Goal: Task Accomplishment & Management: Use online tool/utility

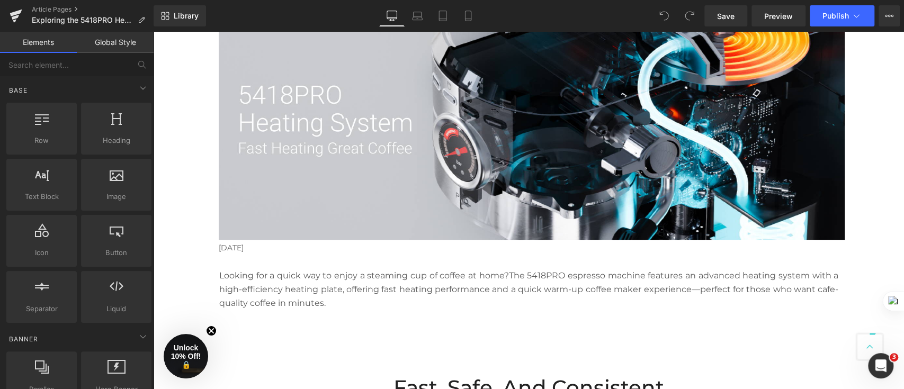
scroll to position [141, 0]
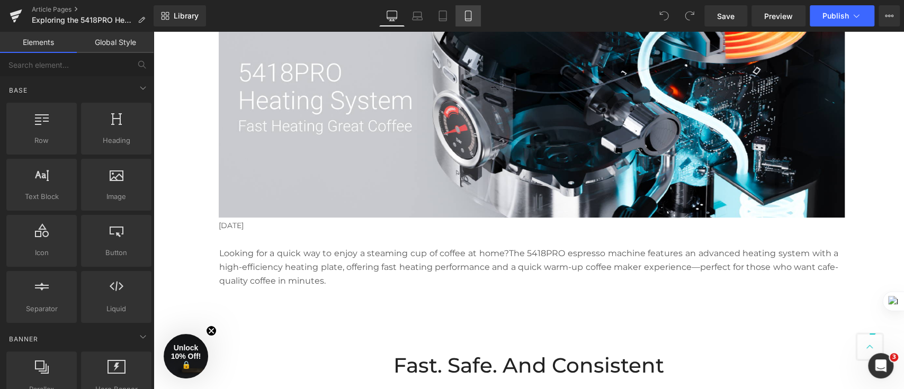
click at [472, 18] on icon at bounding box center [468, 16] width 11 height 11
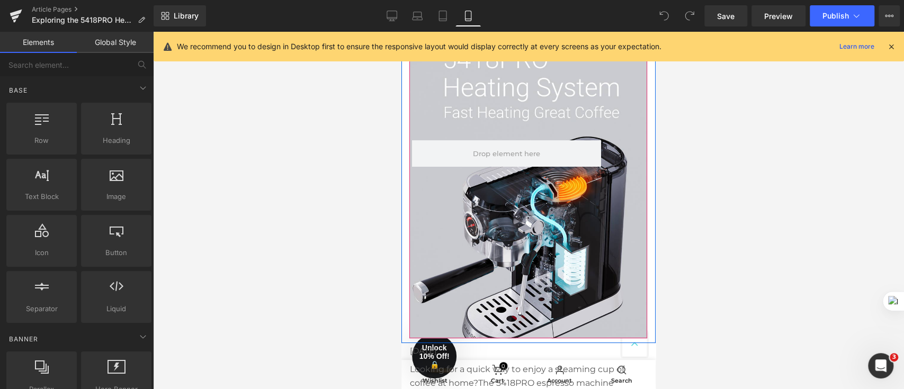
scroll to position [70, 0]
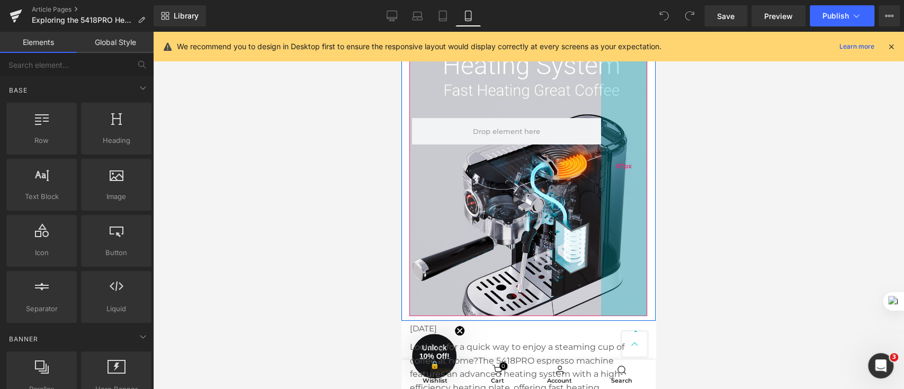
click at [601, 217] on div "87px" at bounding box center [624, 166] width 46 height 300
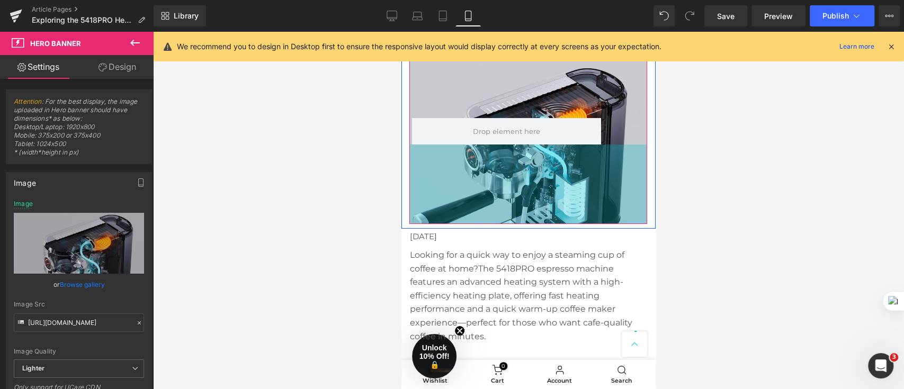
drag, startPoint x: 550, startPoint y: 313, endPoint x: 563, endPoint y: 223, distance: 91.5
click at [561, 218] on div "150px" at bounding box center [528, 184] width 238 height 79
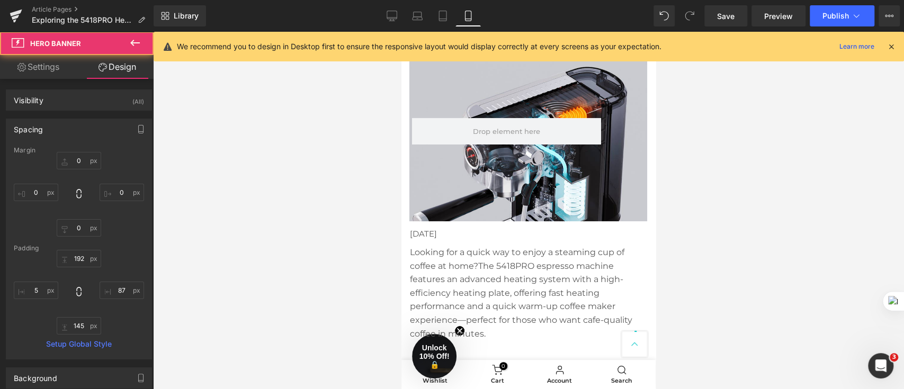
scroll to position [0, 0]
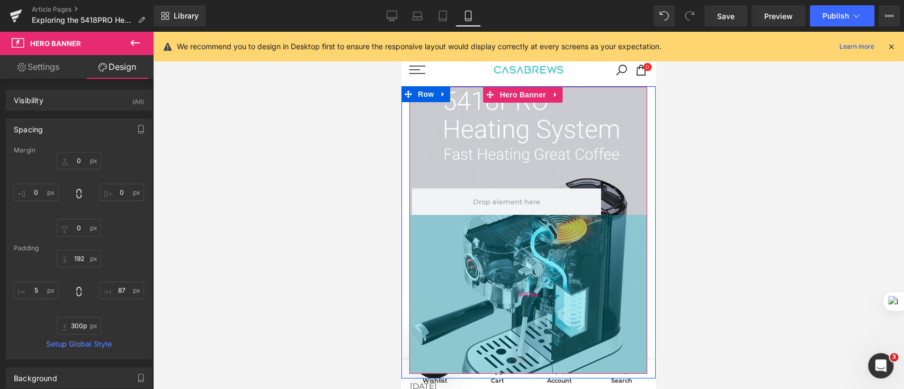
drag, startPoint x: 571, startPoint y: 283, endPoint x: 576, endPoint y: 365, distance: 82.3
click at [576, 365] on div "300px" at bounding box center [528, 294] width 238 height 159
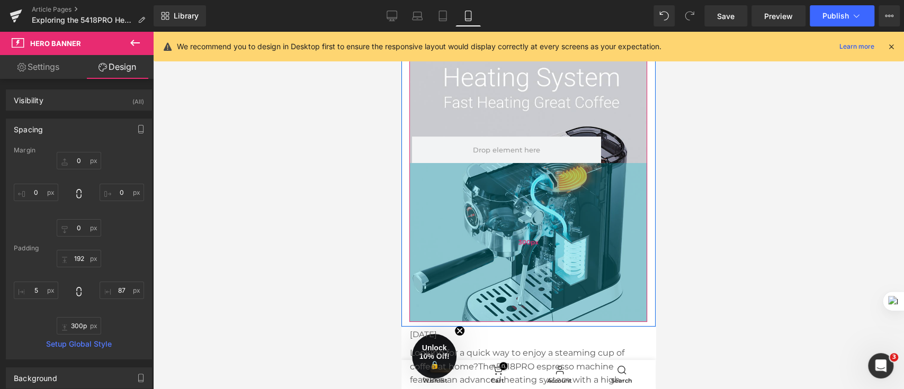
scroll to position [141, 0]
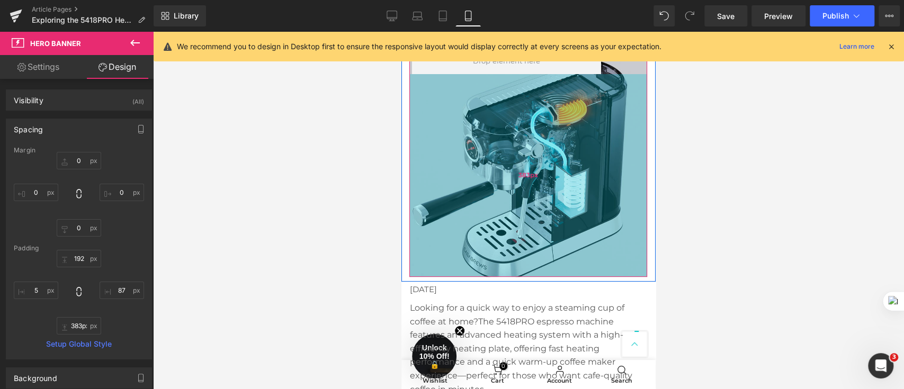
type input "382px"
drag, startPoint x: 565, startPoint y: 209, endPoint x: 567, endPoint y: 252, distance: 43.5
click at [567, 252] on div "382px" at bounding box center [528, 175] width 238 height 202
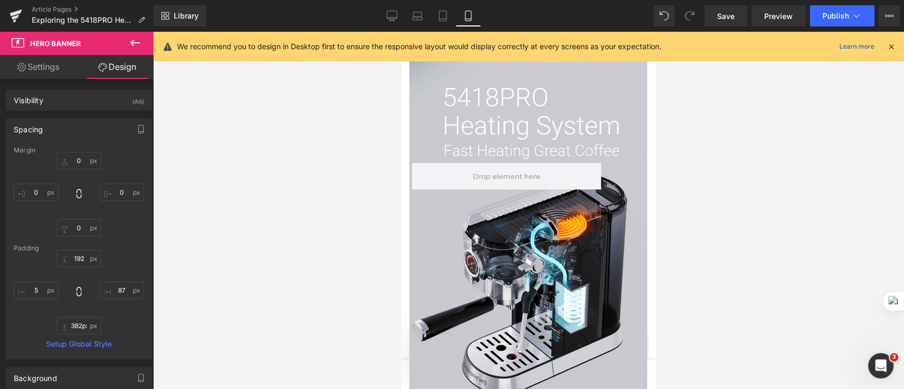
scroll to position [0, 0]
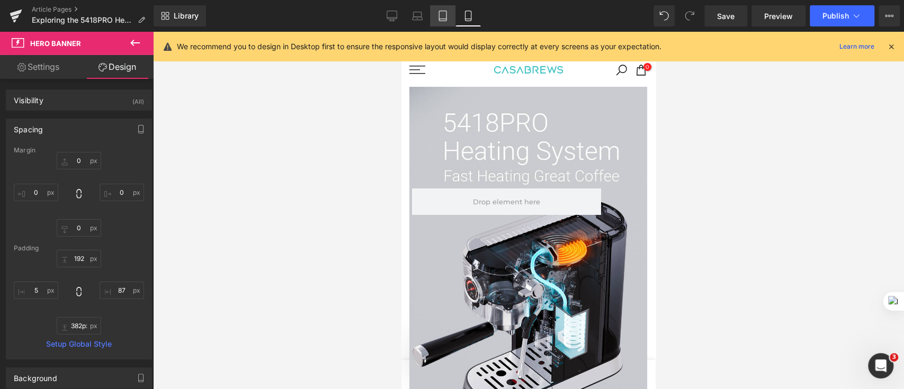
click at [444, 22] on link "Tablet" at bounding box center [442, 15] width 25 height 21
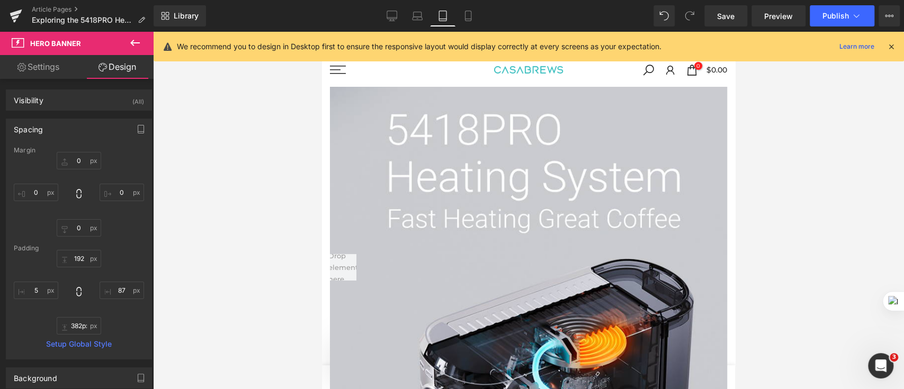
type input "0"
type input "316"
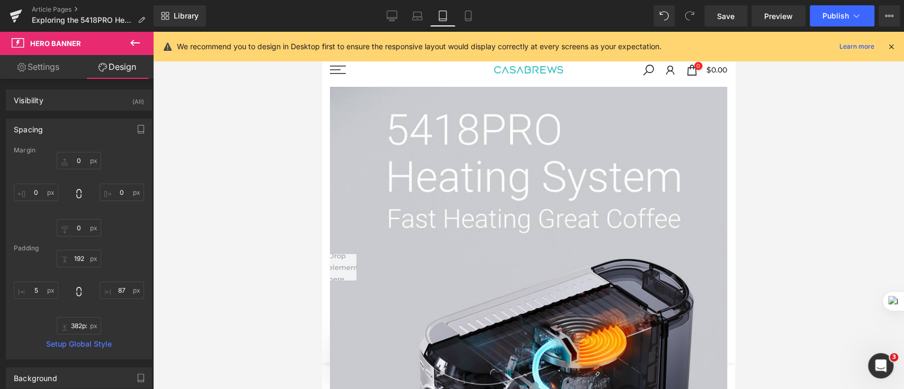
type input "700"
type input "612"
type input "0"
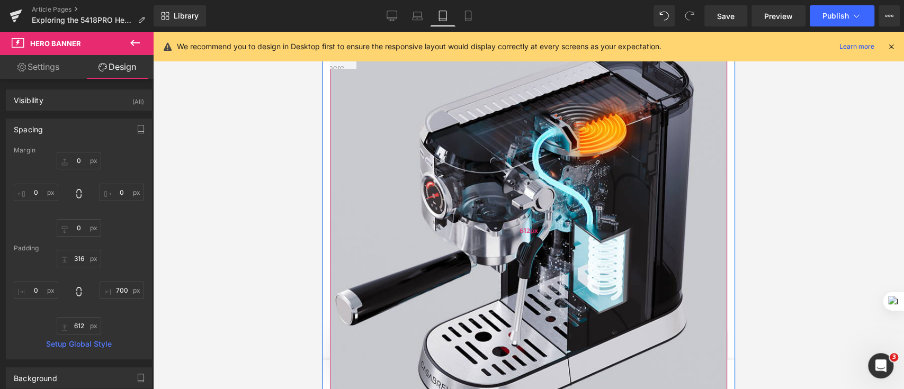
scroll to position [423, 0]
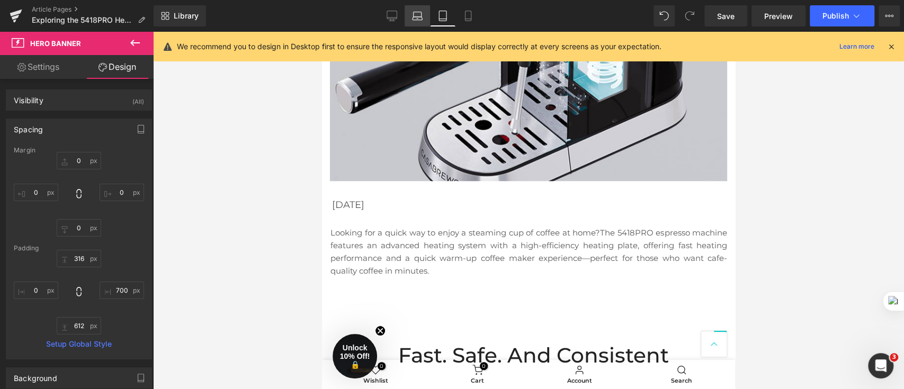
click at [417, 16] on icon at bounding box center [417, 16] width 11 height 11
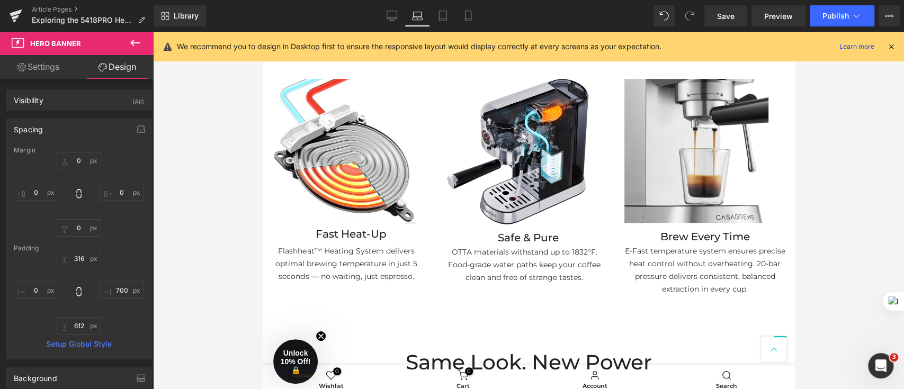
type input "0"
type input "71"
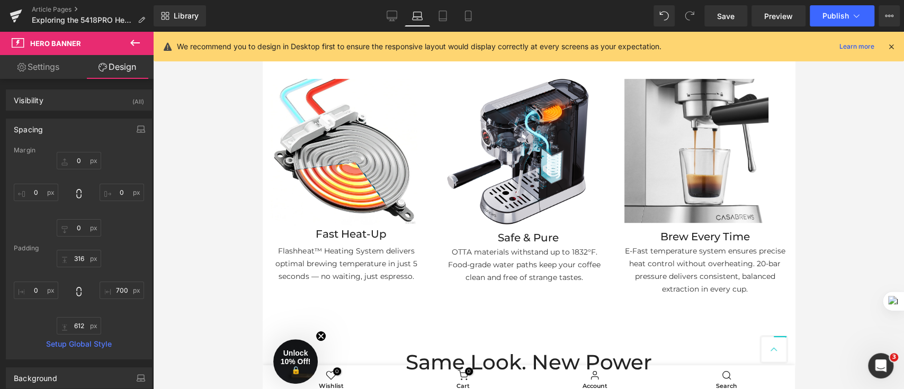
type input "0"
type input "274"
type input "0"
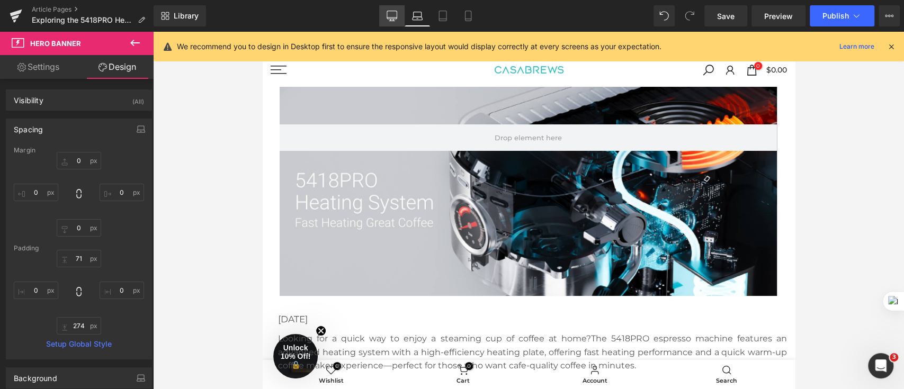
click at [396, 13] on icon at bounding box center [391, 16] width 11 height 11
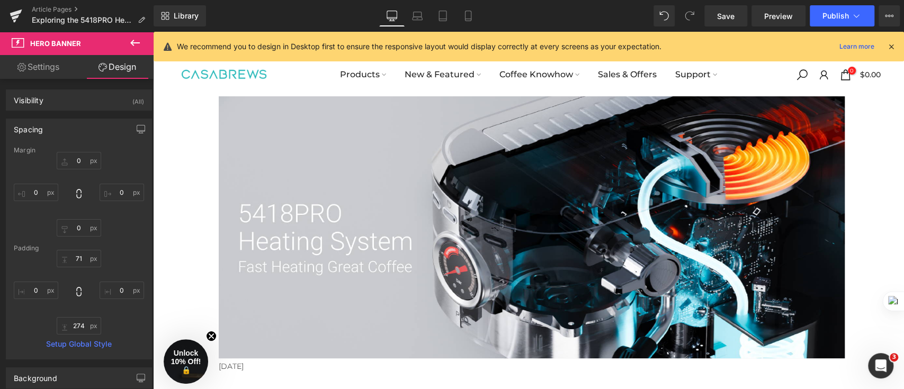
type input "0"
type input "178"
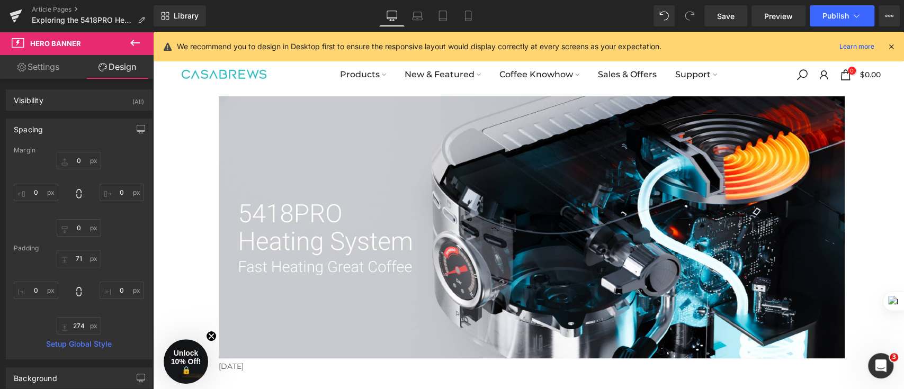
type input "1182"
type input "267"
type input "0"
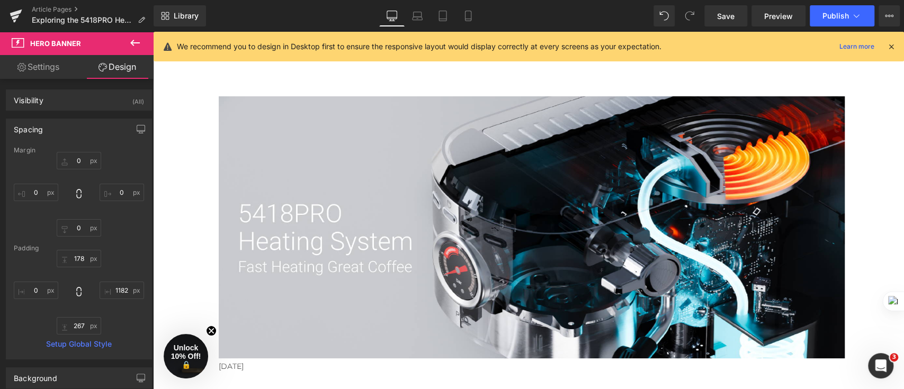
scroll to position [212, 0]
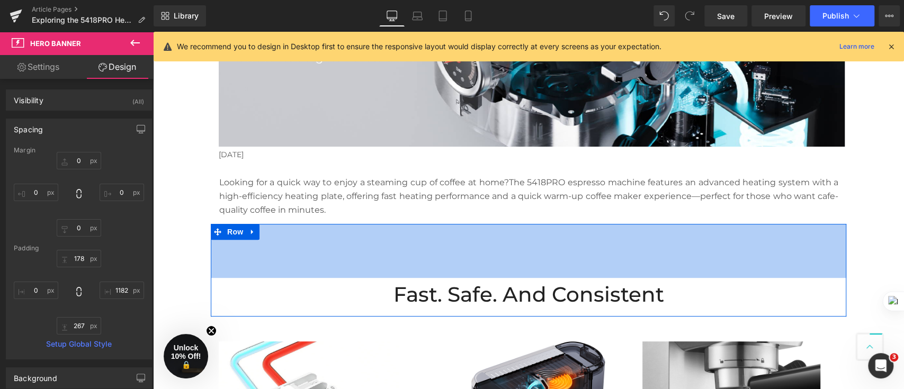
click at [450, 264] on div "102px" at bounding box center [528, 251] width 635 height 54
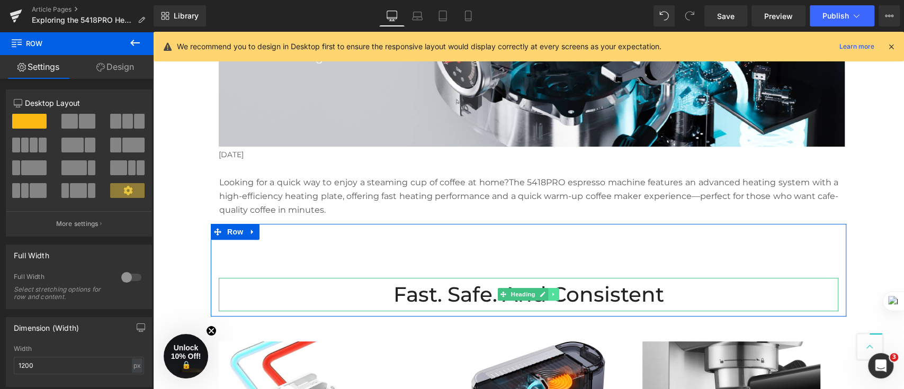
click at [551, 294] on icon at bounding box center [553, 294] width 6 height 6
click at [556, 294] on icon at bounding box center [559, 295] width 6 height 6
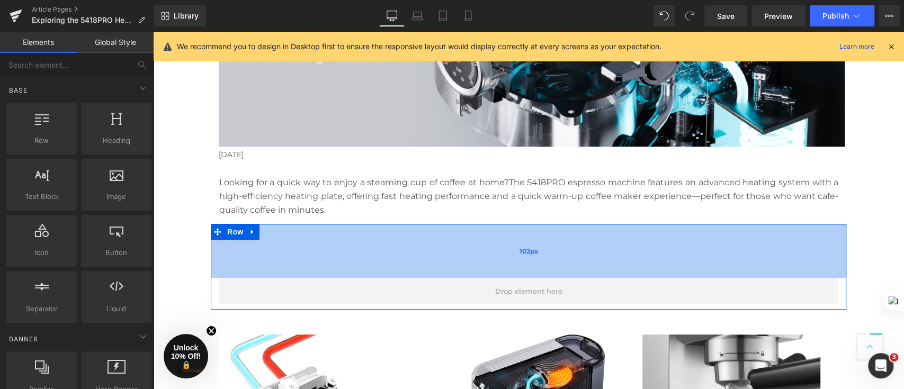
click at [336, 261] on div "102px" at bounding box center [528, 251] width 635 height 54
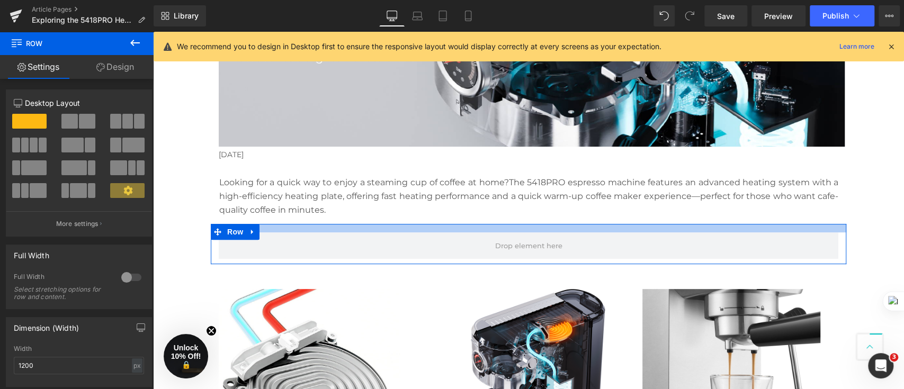
drag, startPoint x: 335, startPoint y: 260, endPoint x: 349, endPoint y: 214, distance: 48.2
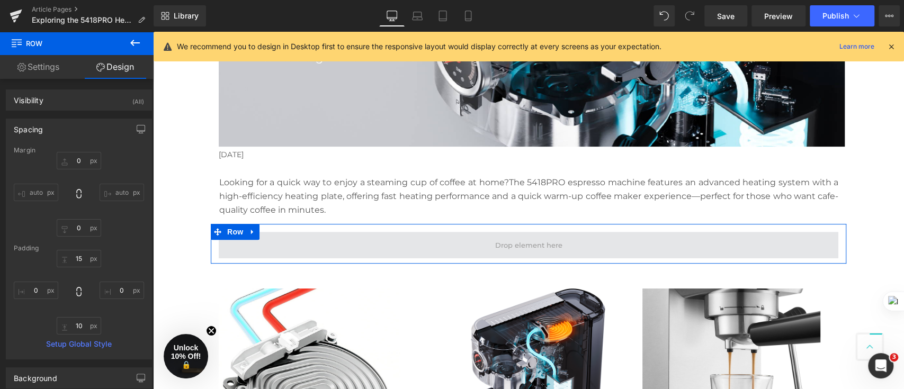
click at [254, 241] on span at bounding box center [528, 245] width 619 height 26
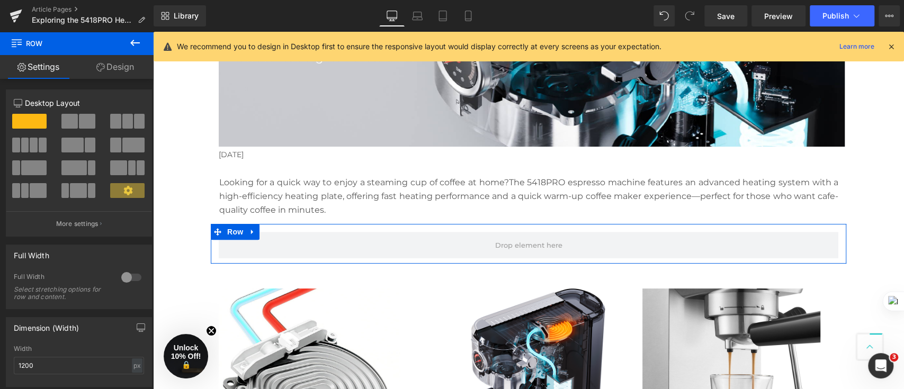
drag, startPoint x: 233, startPoint y: 156, endPoint x: 162, endPoint y: 155, distance: 70.4
click at [84, 121] on span at bounding box center [87, 121] width 16 height 15
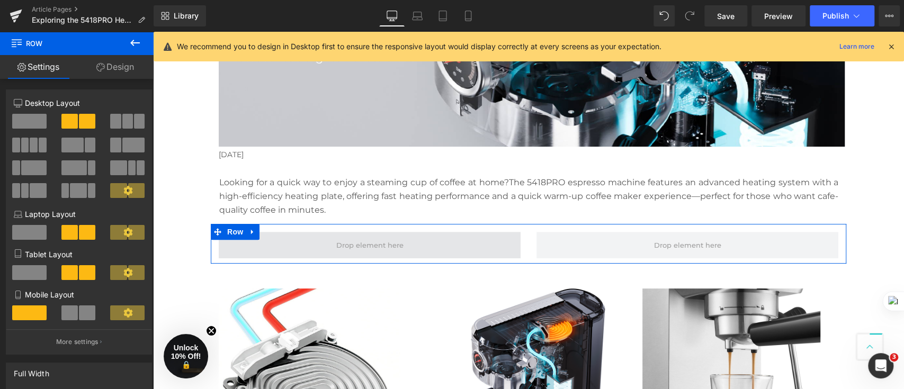
click at [287, 254] on span at bounding box center [370, 245] width 302 height 26
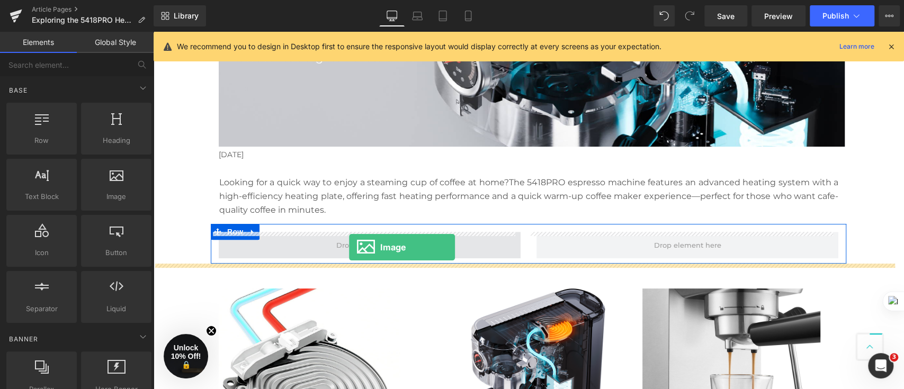
drag, startPoint x: 263, startPoint y: 228, endPoint x: 349, endPoint y: 247, distance: 87.8
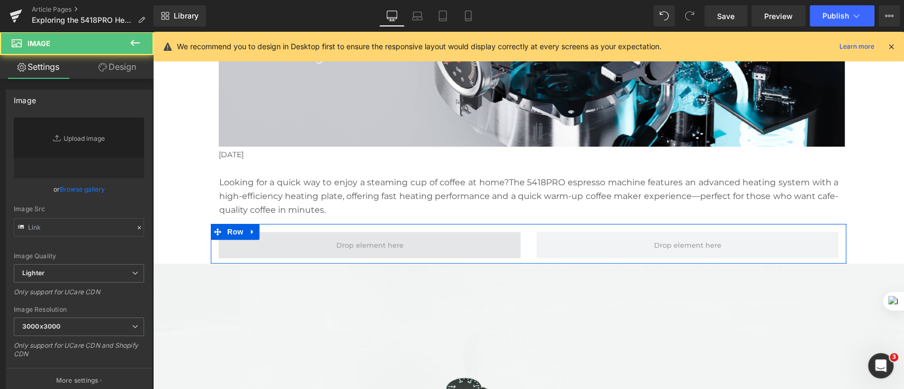
type input "//[DOMAIN_NAME][URL]"
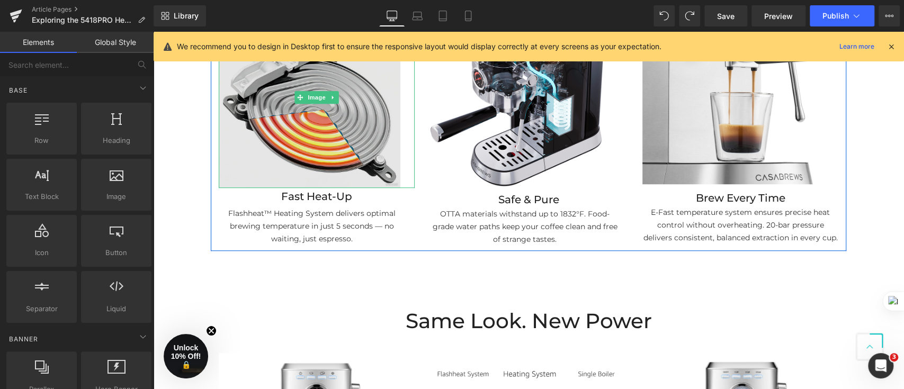
scroll to position [282, 0]
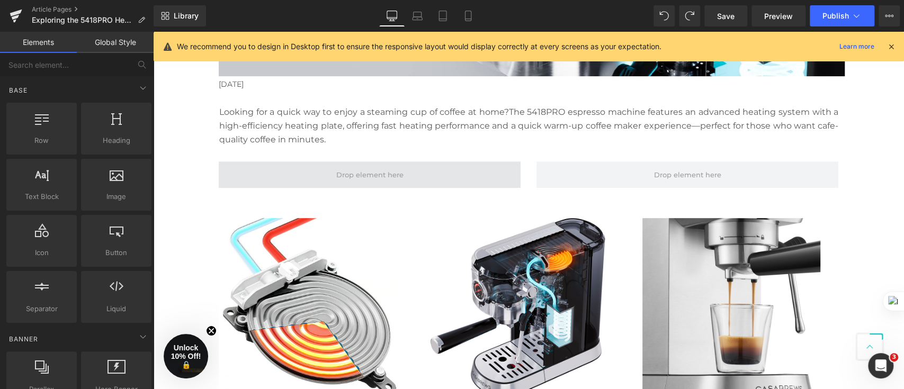
click at [385, 175] on span at bounding box center [369, 174] width 75 height 17
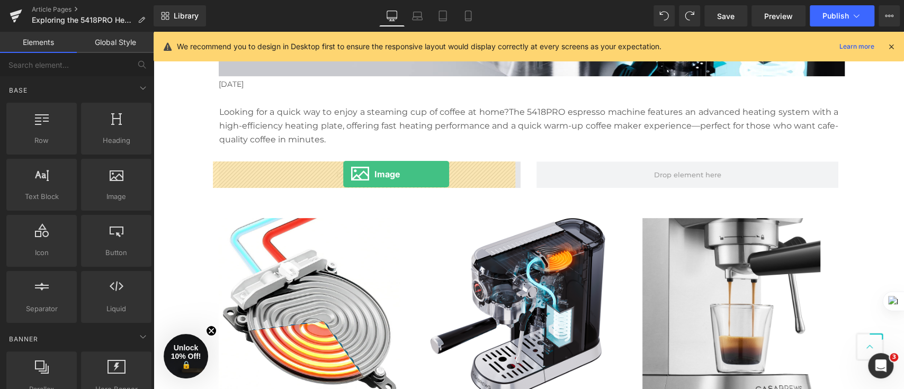
drag, startPoint x: 270, startPoint y: 216, endPoint x: 343, endPoint y: 174, distance: 83.7
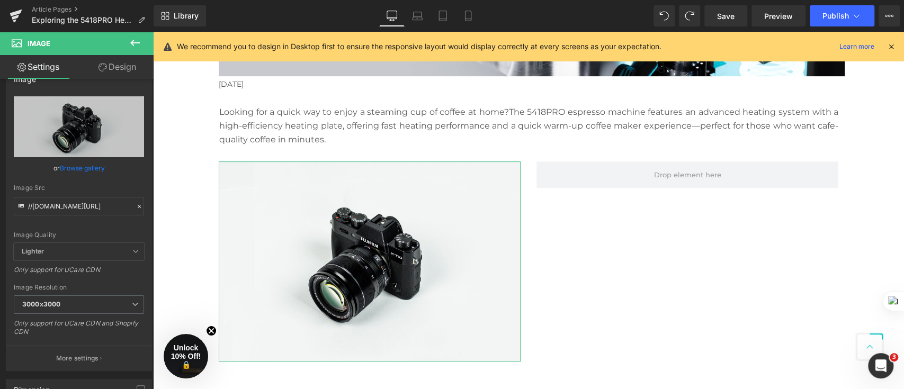
scroll to position [0, 0]
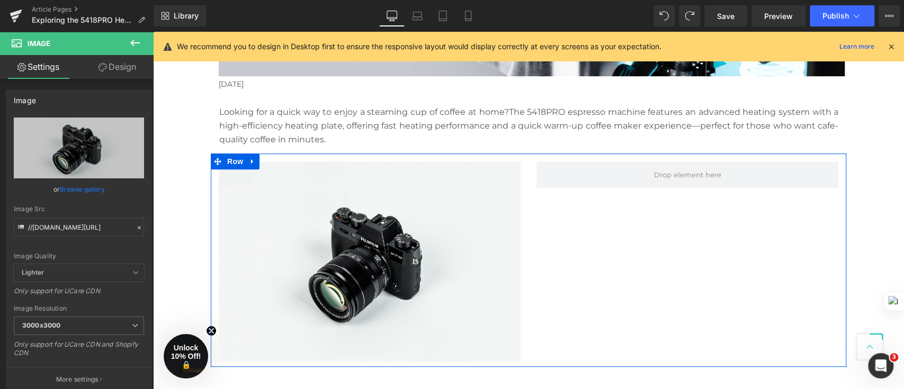
click at [630, 292] on div "Image Row" at bounding box center [528, 260] width 635 height 213
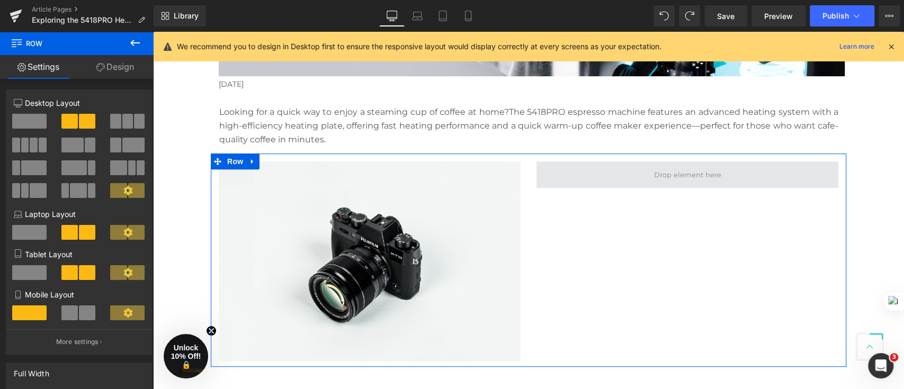
click at [590, 176] on span at bounding box center [687, 174] width 302 height 26
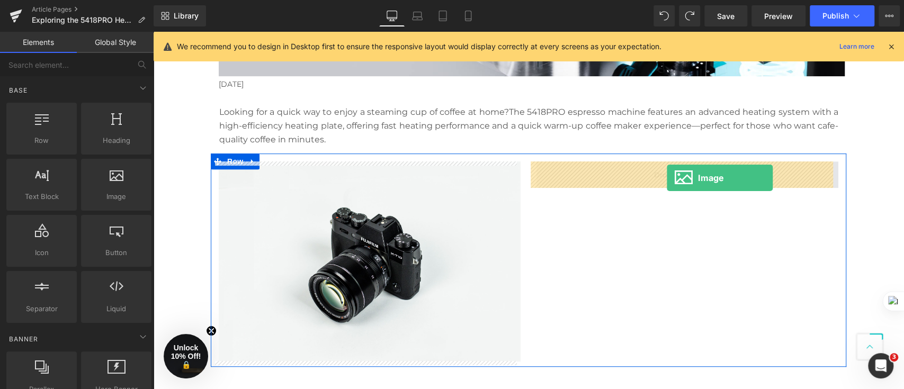
drag, startPoint x: 296, startPoint y: 216, endPoint x: 666, endPoint y: 178, distance: 372.5
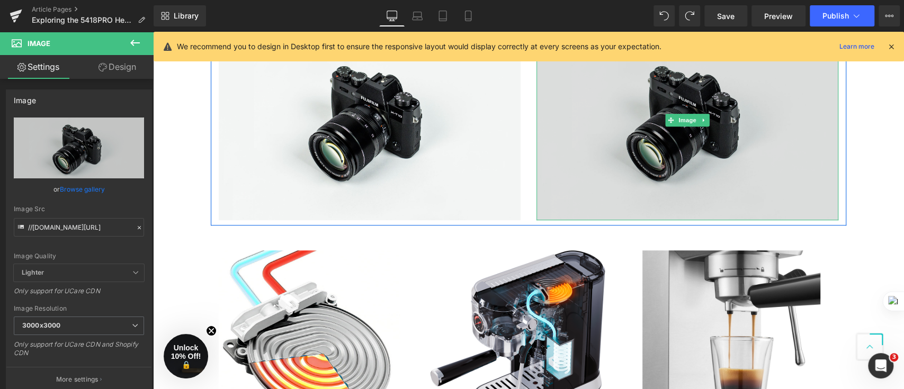
scroll to position [494, 0]
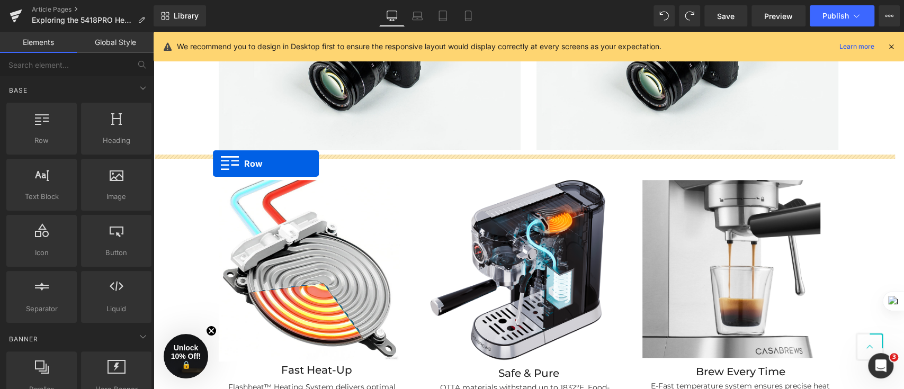
drag, startPoint x: 275, startPoint y: 159, endPoint x: 213, endPoint y: 163, distance: 62.6
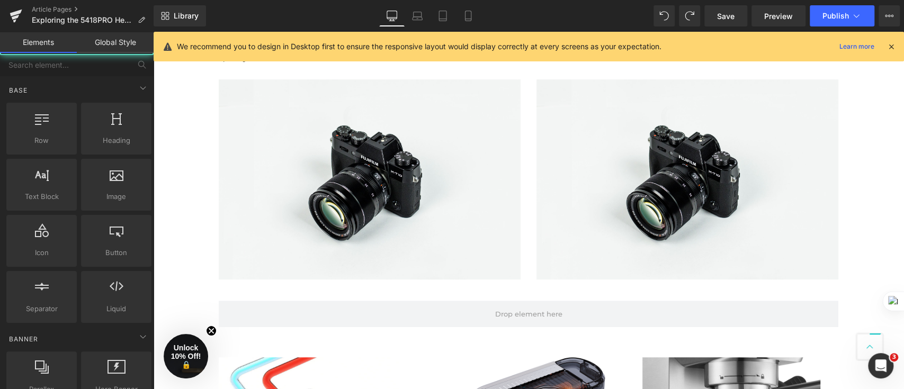
scroll to position [212, 0]
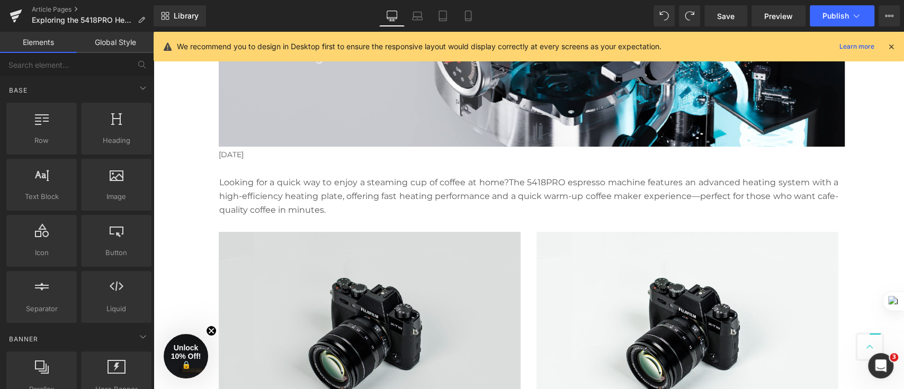
click at [378, 288] on img at bounding box center [370, 332] width 302 height 200
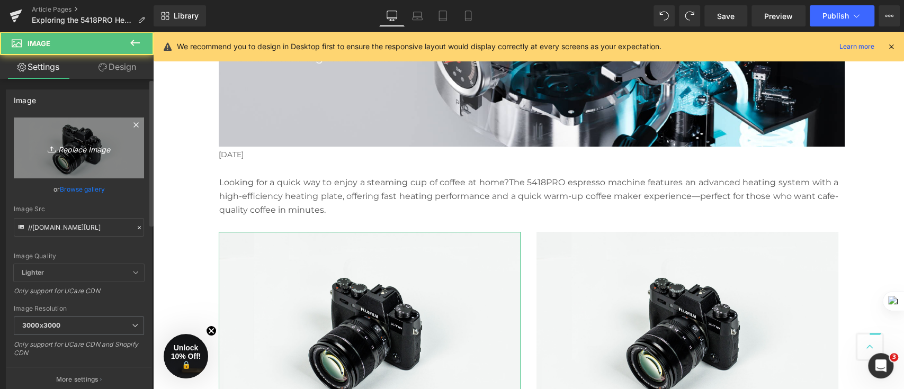
click at [66, 163] on link "Replace Image" at bounding box center [79, 148] width 130 height 61
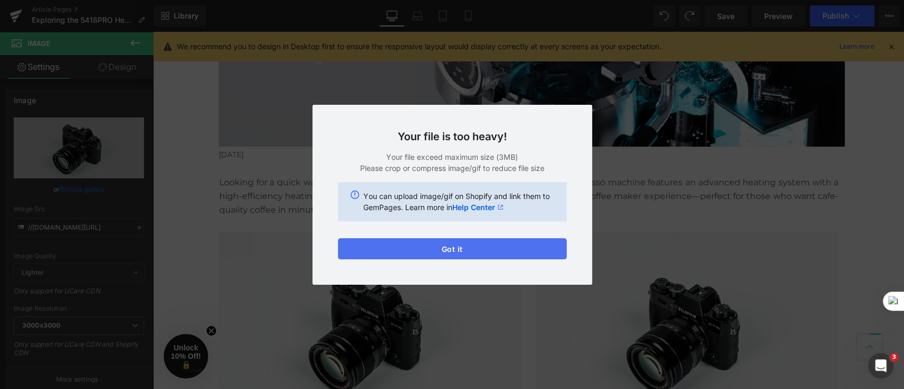
click at [509, 250] on button "Got it" at bounding box center [452, 248] width 229 height 21
